Goal: Task Accomplishment & Management: Manage account settings

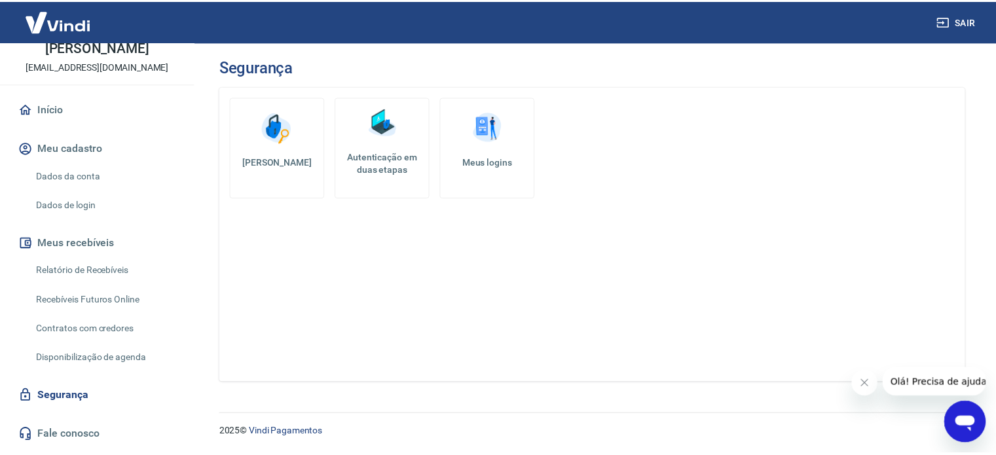
scroll to position [65, 0]
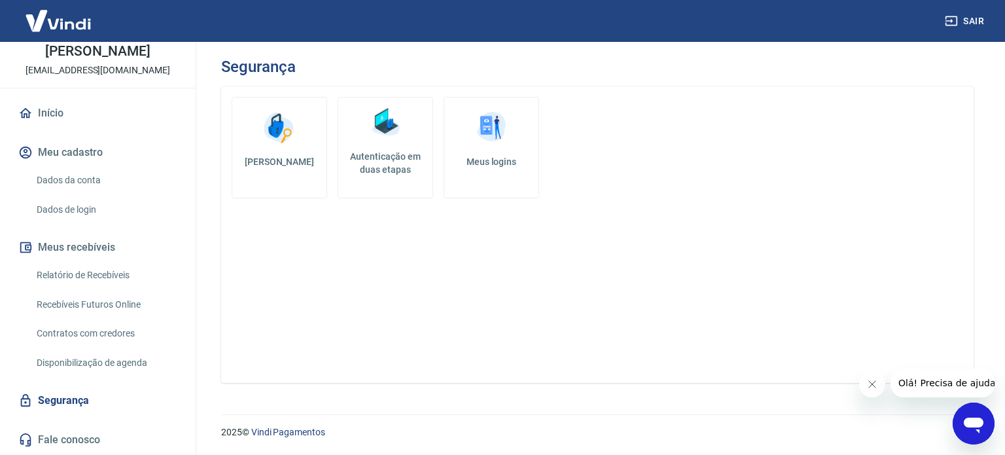
click at [100, 223] on link "Dados de login" at bounding box center [105, 209] width 149 height 27
